Goal: Check status: Check status

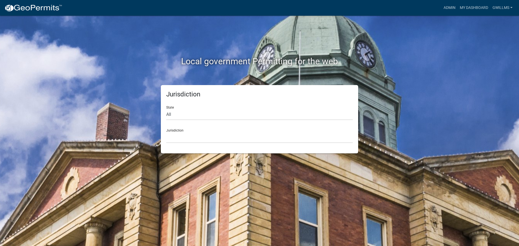
click at [186, 129] on div "Jurisdiction [GEOGRAPHIC_DATA], [US_STATE] [GEOGRAPHIC_DATA], [US_STATE][PERSON…" at bounding box center [259, 134] width 187 height 19
click at [189, 135] on select "[GEOGRAPHIC_DATA], [US_STATE] [GEOGRAPHIC_DATA], [US_STATE][PERSON_NAME][GEOGRA…" at bounding box center [259, 137] width 187 height 11
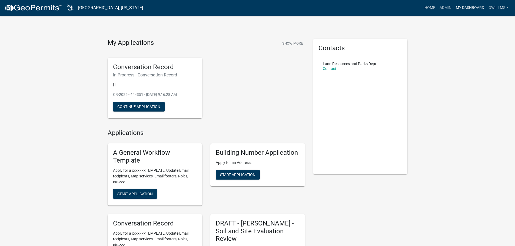
click at [466, 5] on link "My Dashboard" at bounding box center [470, 8] width 33 height 10
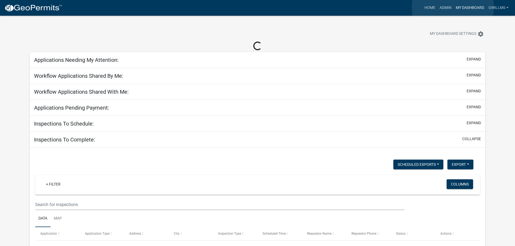
click at [454, 7] on link "My Dashboard" at bounding box center [470, 8] width 33 height 10
click at [449, 7] on link "Admin" at bounding box center [445, 8] width 16 height 10
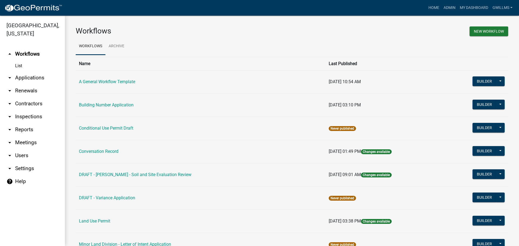
click at [35, 80] on link "arrow_drop_down Applications" at bounding box center [32, 77] width 65 height 13
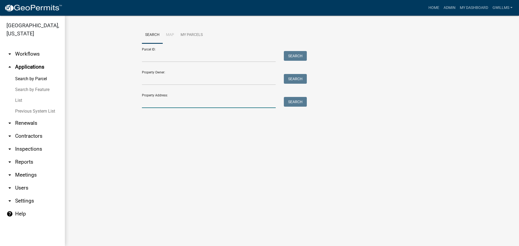
click at [177, 101] on input "Property Address:" at bounding box center [209, 102] width 134 height 11
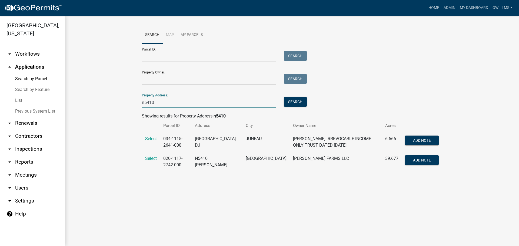
type input "n5410"
click at [155, 140] on span "Select" at bounding box center [151, 138] width 12 height 5
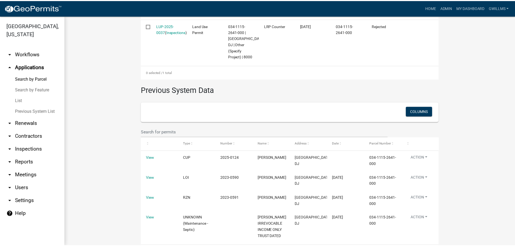
scroll to position [130, 0]
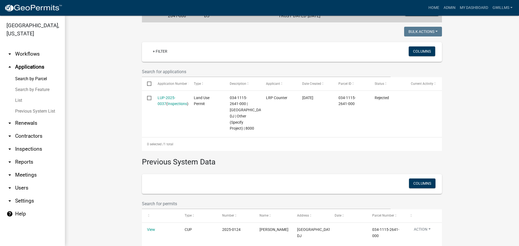
click at [160, 98] on link "LUP-2025-0037" at bounding box center [167, 101] width 18 height 11
